Goal: Communication & Community: Answer question/provide support

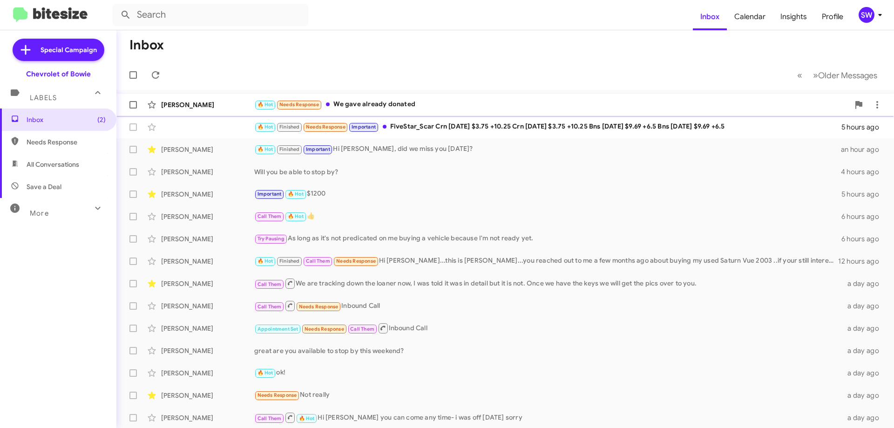
click at [367, 106] on div "🔥 Hot Needs Response We gave already donated" at bounding box center [551, 104] width 595 height 11
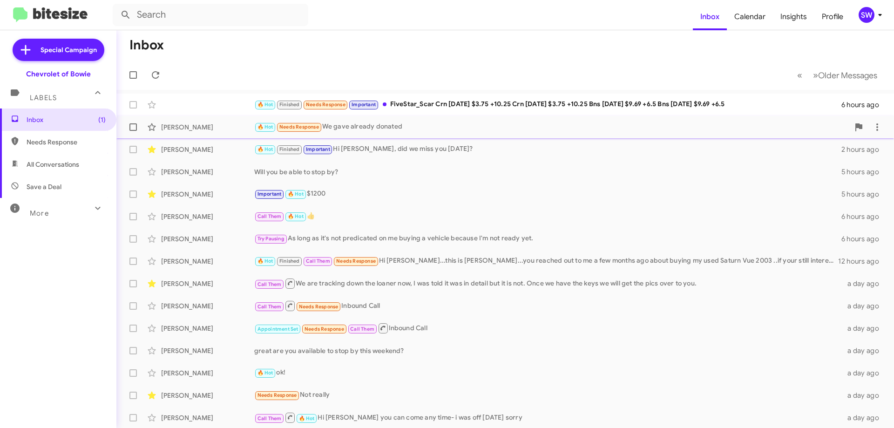
click at [365, 129] on div "🔥 Hot Needs Response We gave already donated" at bounding box center [551, 126] width 595 height 11
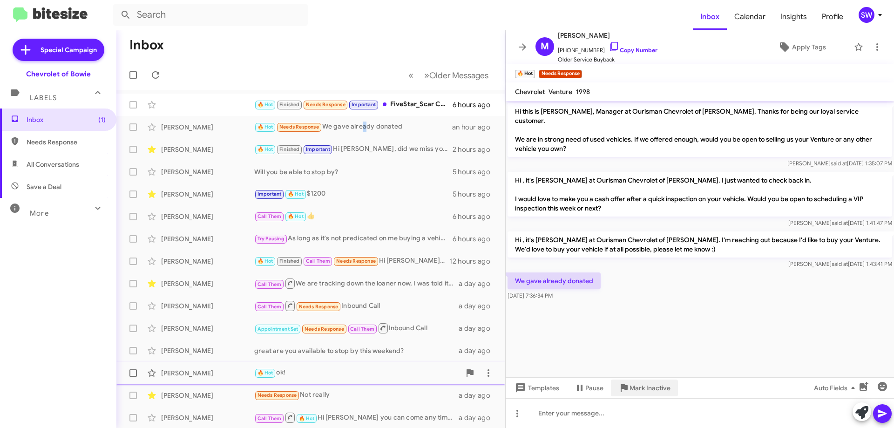
click at [656, 382] on span "Mark Inactive" at bounding box center [649, 387] width 41 height 17
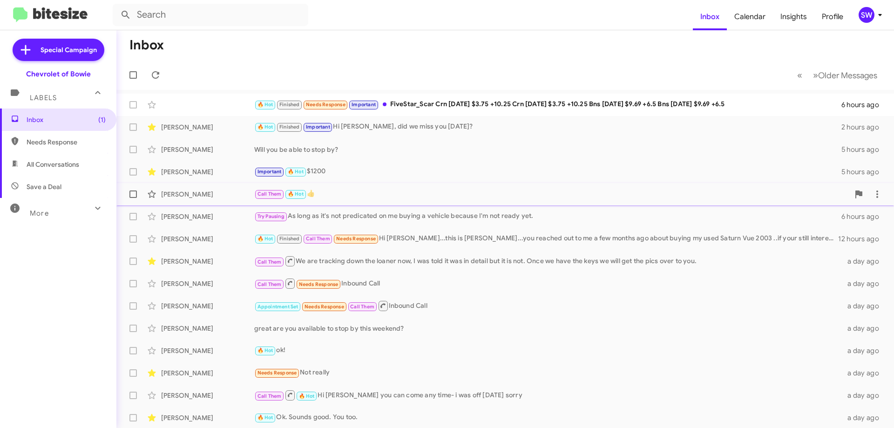
click at [415, 198] on div "Call Them 🔥 Hot 👍" at bounding box center [551, 194] width 595 height 11
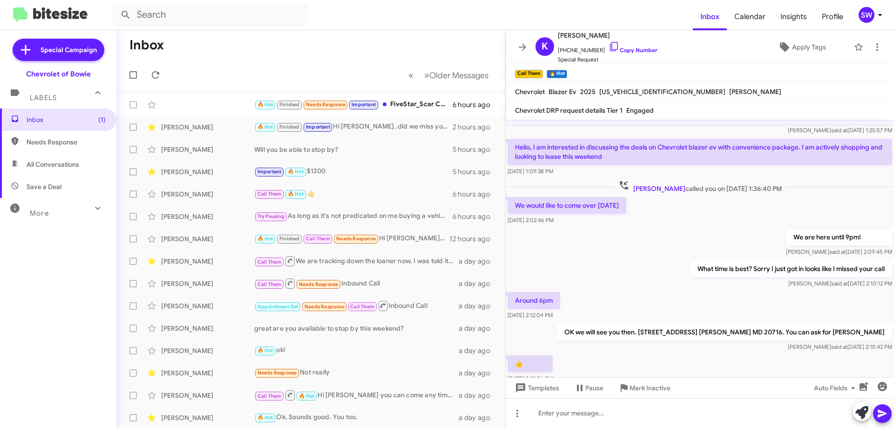
scroll to position [108, 0]
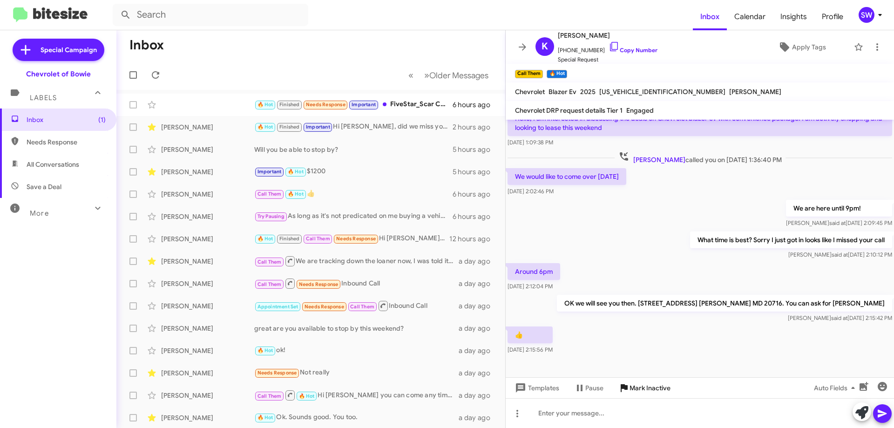
click at [659, 389] on span "Mark Inactive" at bounding box center [649, 387] width 41 height 17
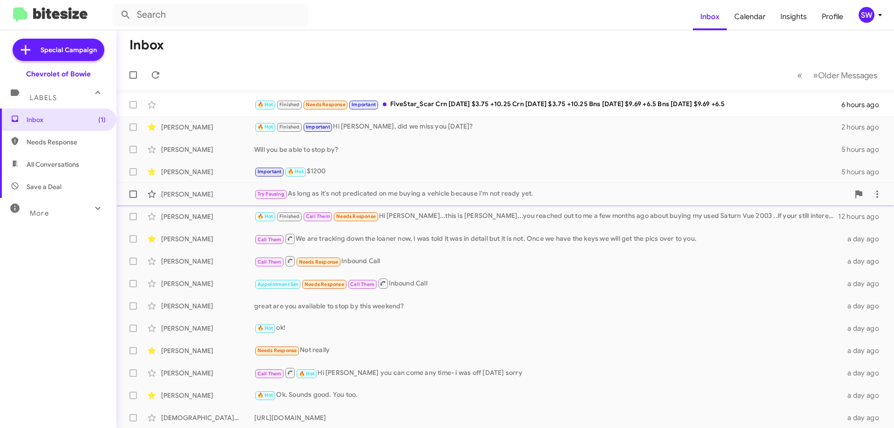
click at [452, 193] on div "Try Pausing As long as it's not predicated on me buying a vehicle because I'm n…" at bounding box center [551, 194] width 595 height 11
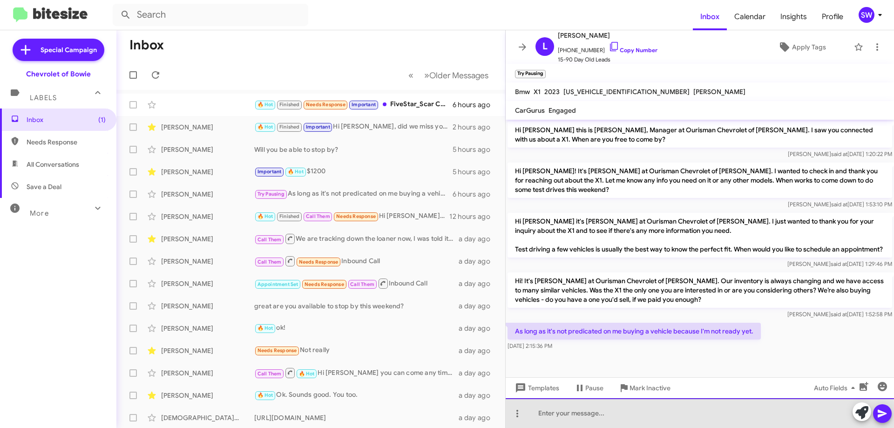
drag, startPoint x: 579, startPoint y: 418, endPoint x: 579, endPoint y: 413, distance: 5.6
click at [579, 418] on div at bounding box center [699, 413] width 388 height 30
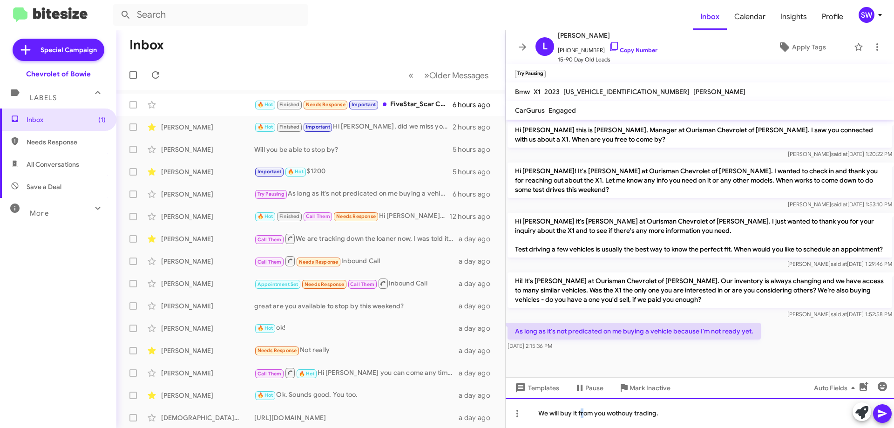
drag, startPoint x: 614, startPoint y: 419, endPoint x: 612, endPoint y: 414, distance: 5.0
click at [582, 402] on div "We will buy it from you wothouy trading." at bounding box center [699, 413] width 388 height 30
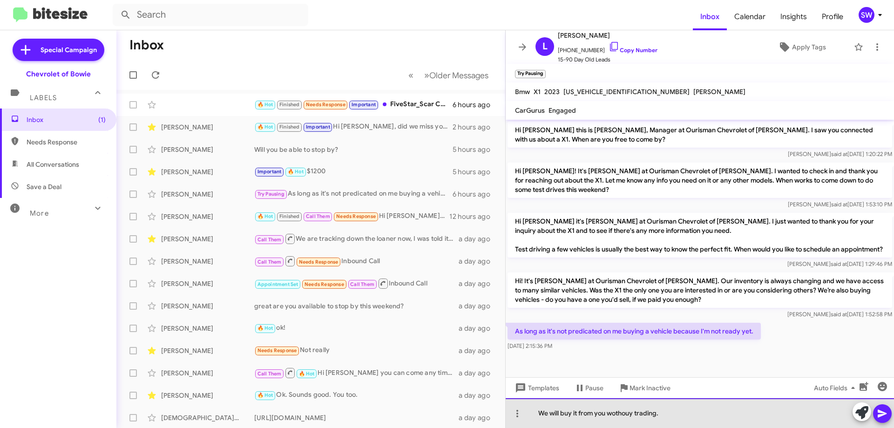
click at [632, 415] on div "We will buy it from you wothouy trading." at bounding box center [699, 413] width 388 height 30
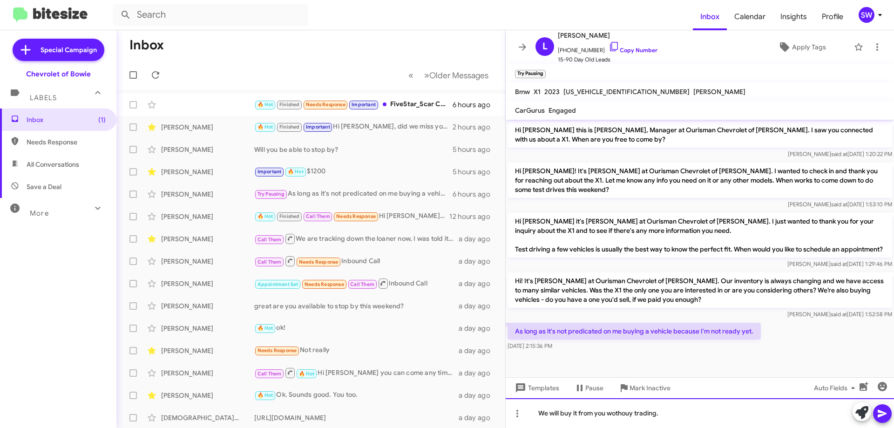
drag, startPoint x: 616, startPoint y: 415, endPoint x: 627, endPoint y: 417, distance: 10.5
click at [616, 415] on div "We will buy it from you wothouy trading." at bounding box center [699, 413] width 388 height 30
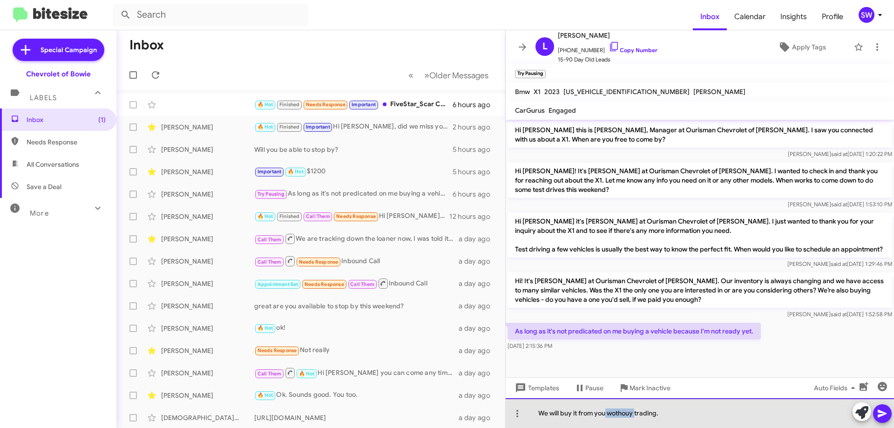
drag, startPoint x: 636, startPoint y: 414, endPoint x: 626, endPoint y: 421, distance: 12.1
click at [607, 418] on div "We will buy it from you wothouy trading." at bounding box center [699, 413] width 388 height 30
drag, startPoint x: 637, startPoint y: 411, endPoint x: 543, endPoint y: 408, distance: 94.1
click at [544, 409] on div "We will buy it from you trading." at bounding box center [699, 413] width 388 height 30
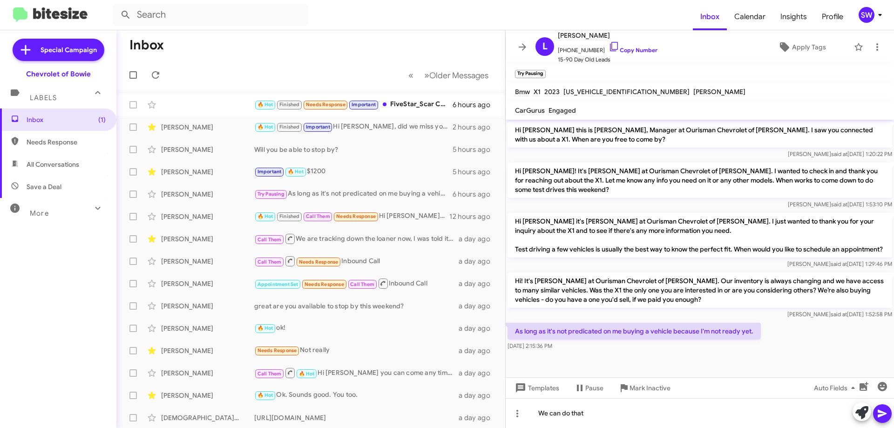
click at [884, 416] on icon at bounding box center [881, 413] width 11 height 11
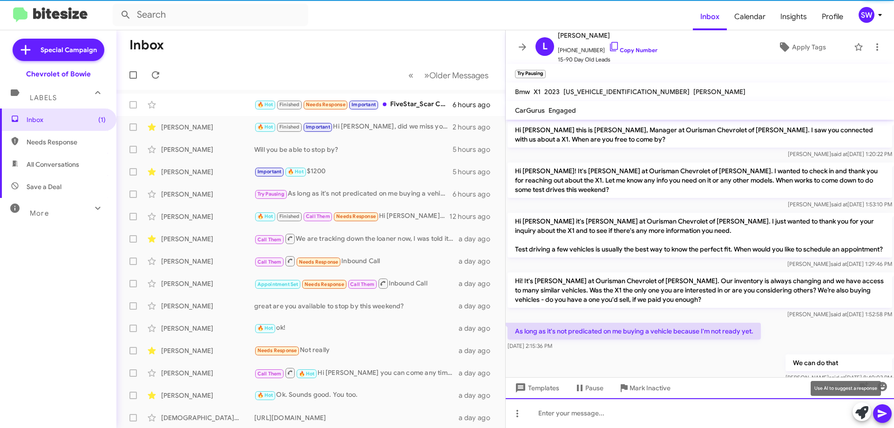
scroll to position [30, 0]
